Goal: Information Seeking & Learning: Learn about a topic

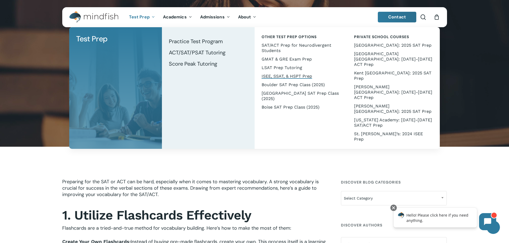
click at [299, 75] on span "ISEE, SSAT, & HSPT Prep" at bounding box center [287, 76] width 51 height 5
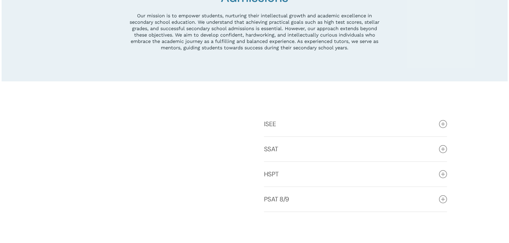
scroll to position [213, 0]
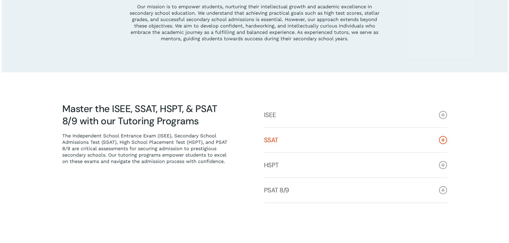
click at [277, 139] on link "SSAT" at bounding box center [355, 140] width 183 height 25
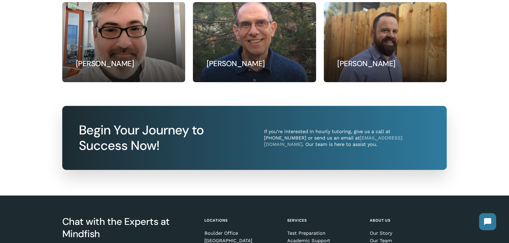
scroll to position [852, 0]
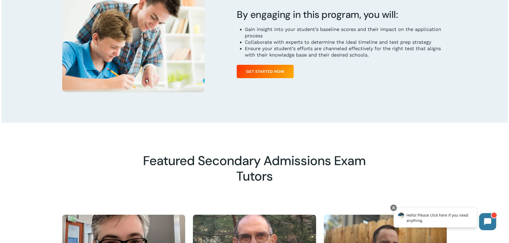
click at [288, 53] on li "Ensure your student’s efforts are channeled effectively for the right test that…" at bounding box center [346, 51] width 202 height 13
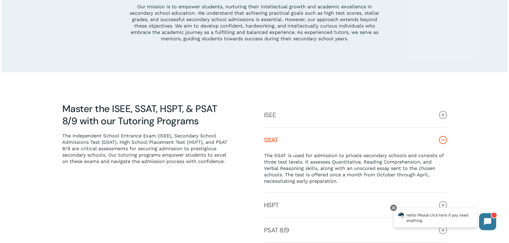
scroll to position [0, 0]
